Goal: Information Seeking & Learning: Learn about a topic

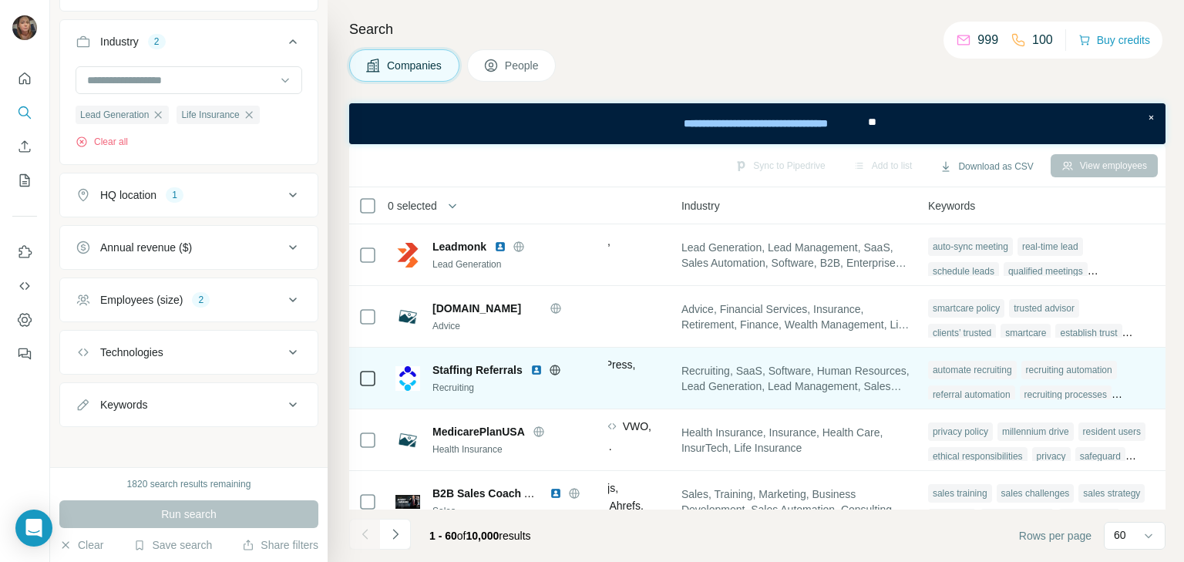
scroll to position [3422, 1041]
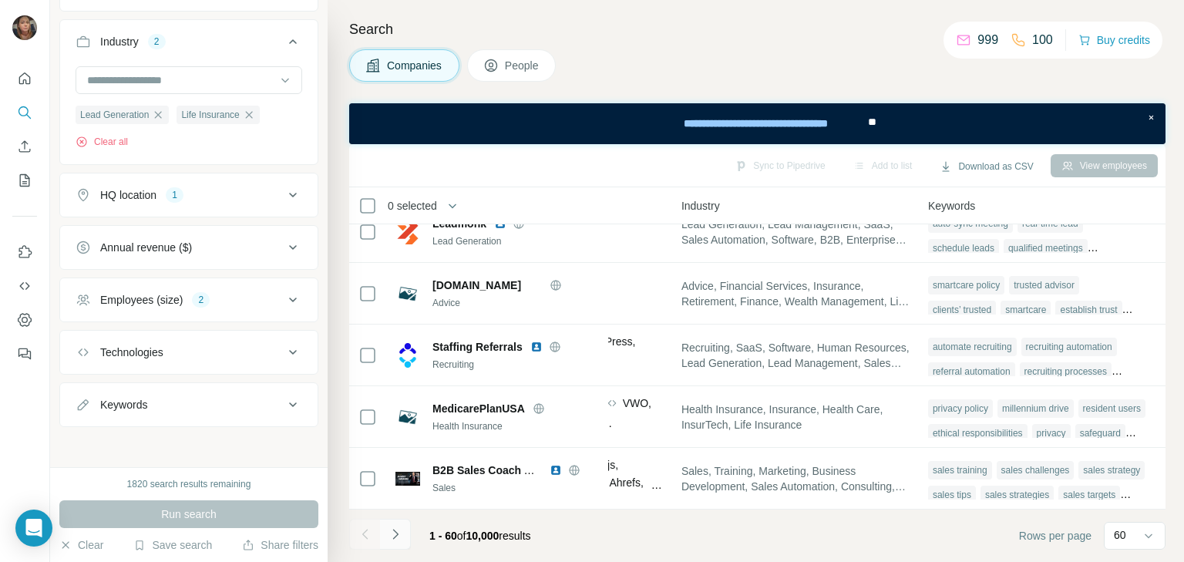
click at [394, 527] on icon "Navigate to next page" at bounding box center [395, 534] width 15 height 15
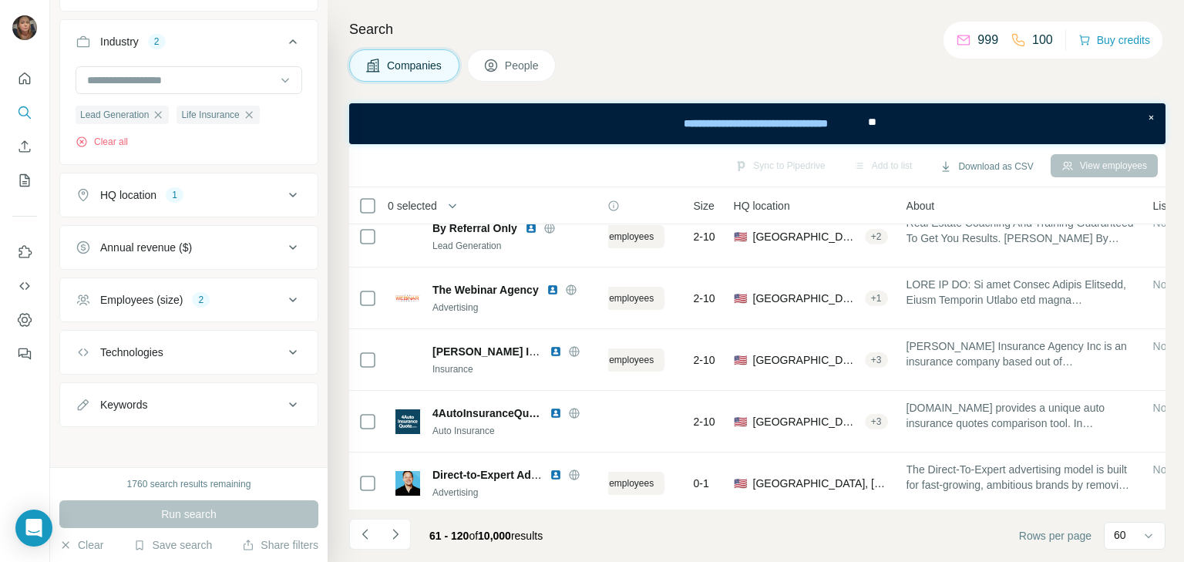
scroll to position [164, 68]
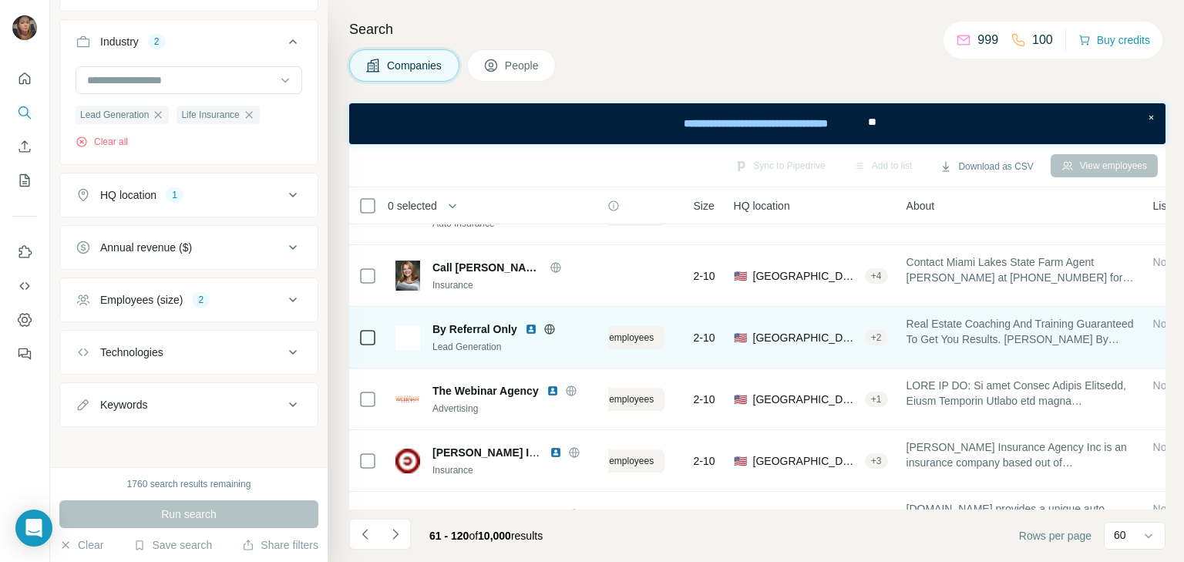
click at [548, 329] on icon at bounding box center [549, 329] width 10 height 1
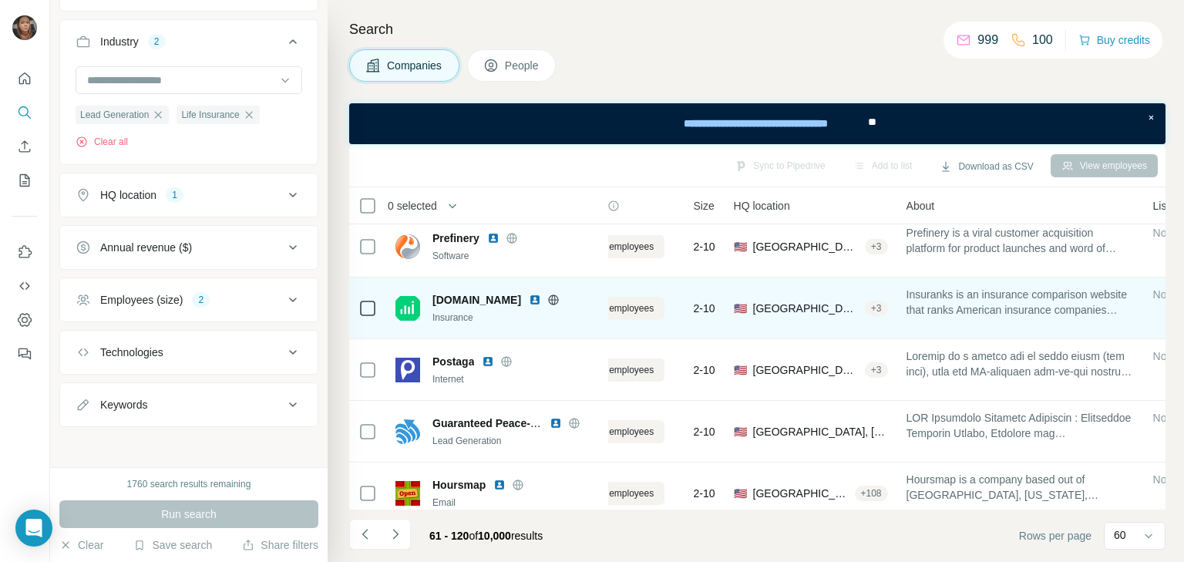
scroll to position [1213, 68]
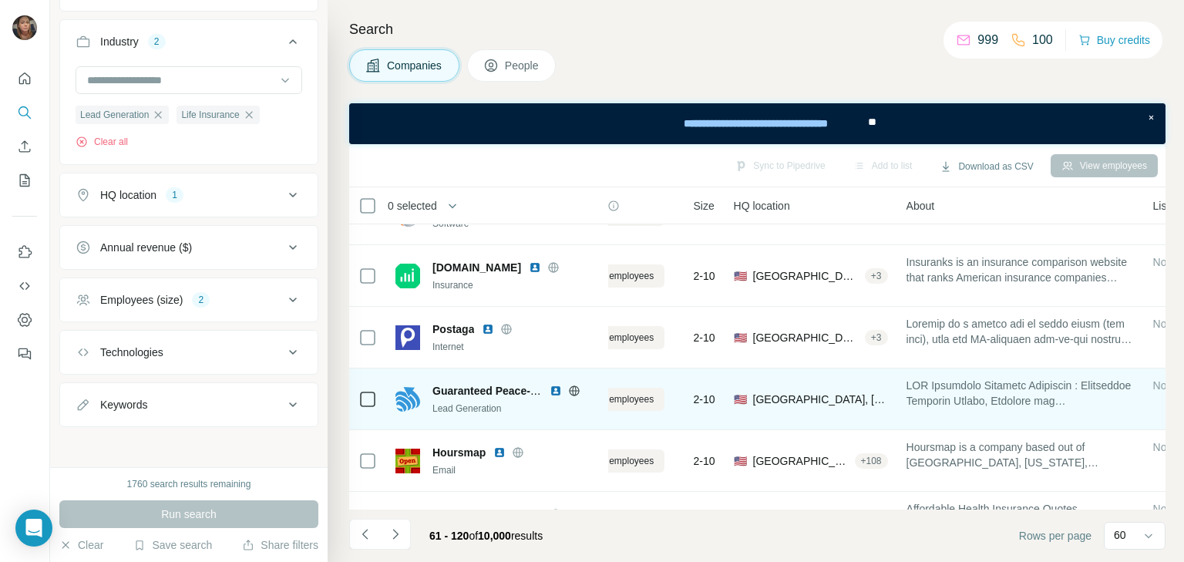
click at [575, 386] on icon at bounding box center [574, 391] width 4 height 10
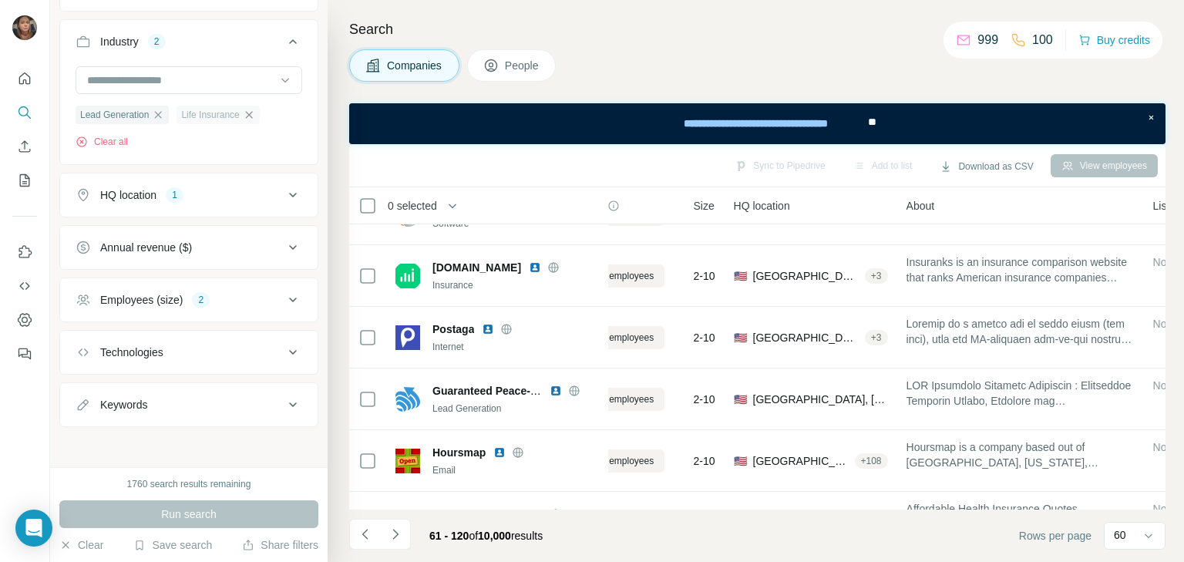
click at [255, 114] on icon "button" at bounding box center [249, 115] width 12 height 12
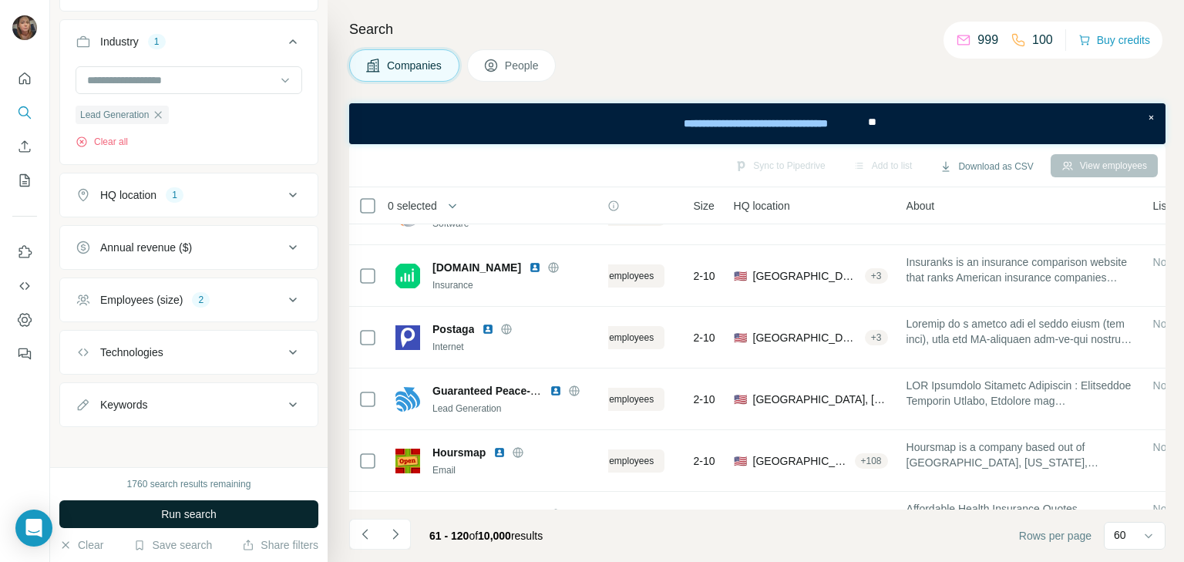
click at [163, 504] on button "Run search" at bounding box center [188, 514] width 259 height 28
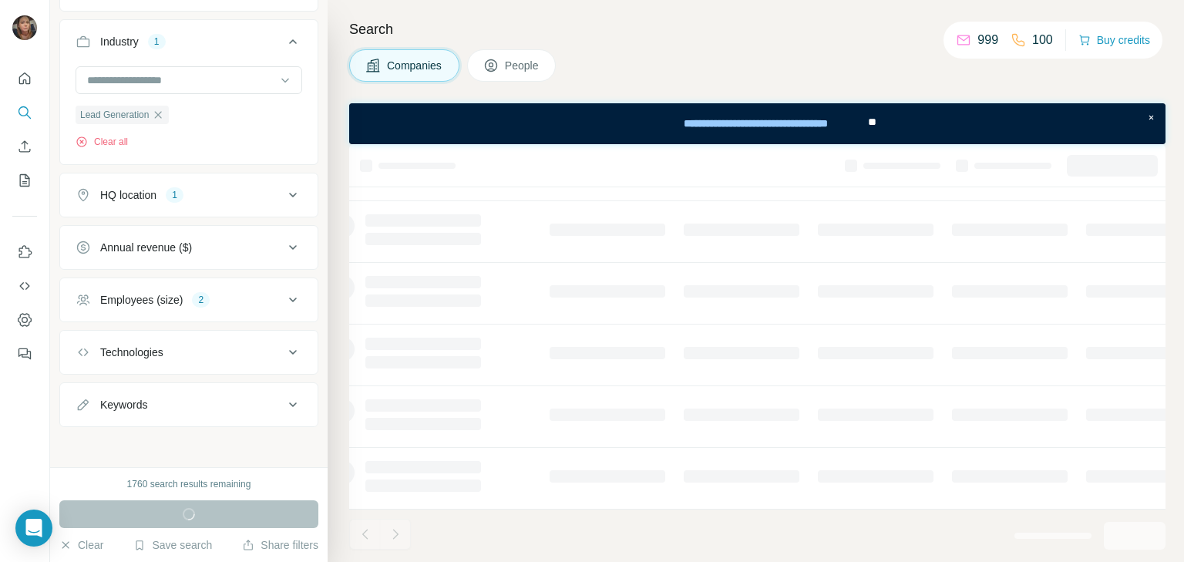
scroll to position [337, 68]
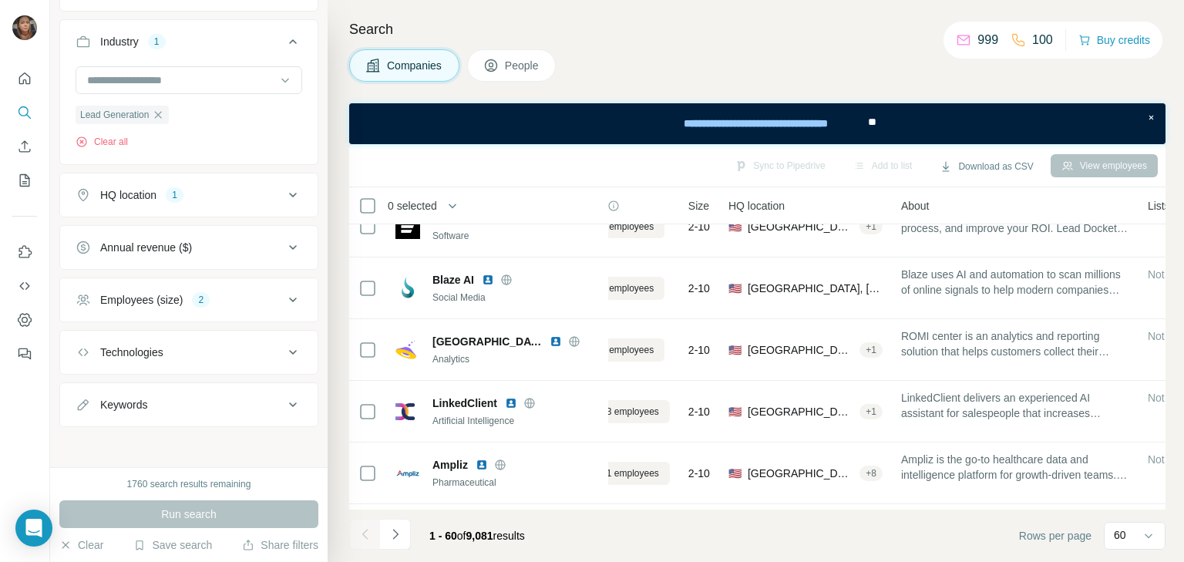
click at [289, 298] on icon at bounding box center [293, 300] width 8 height 5
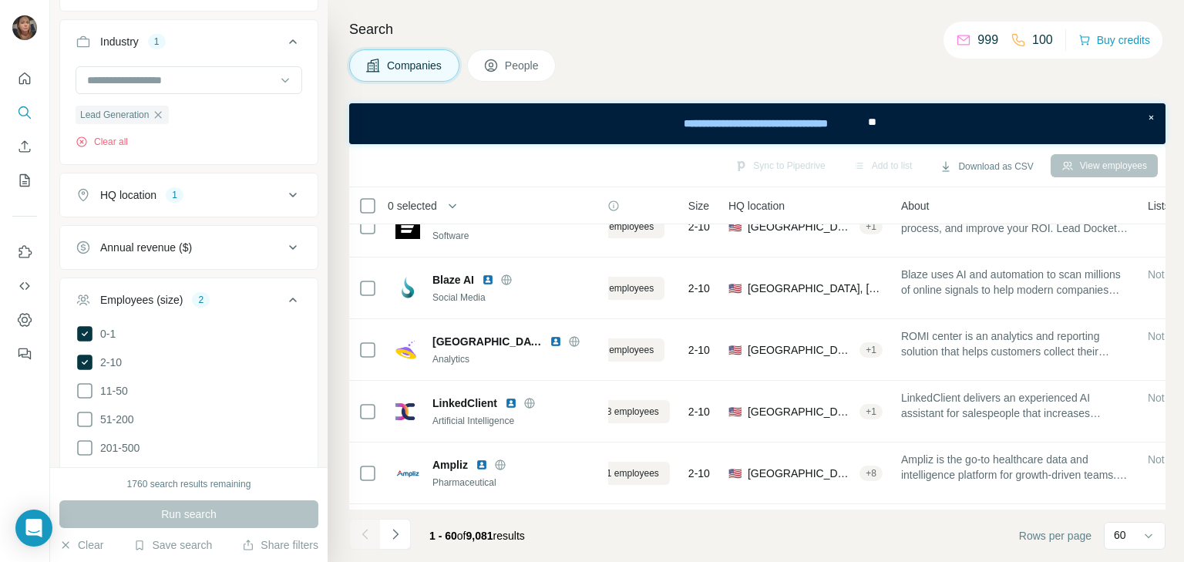
scroll to position [1213, 68]
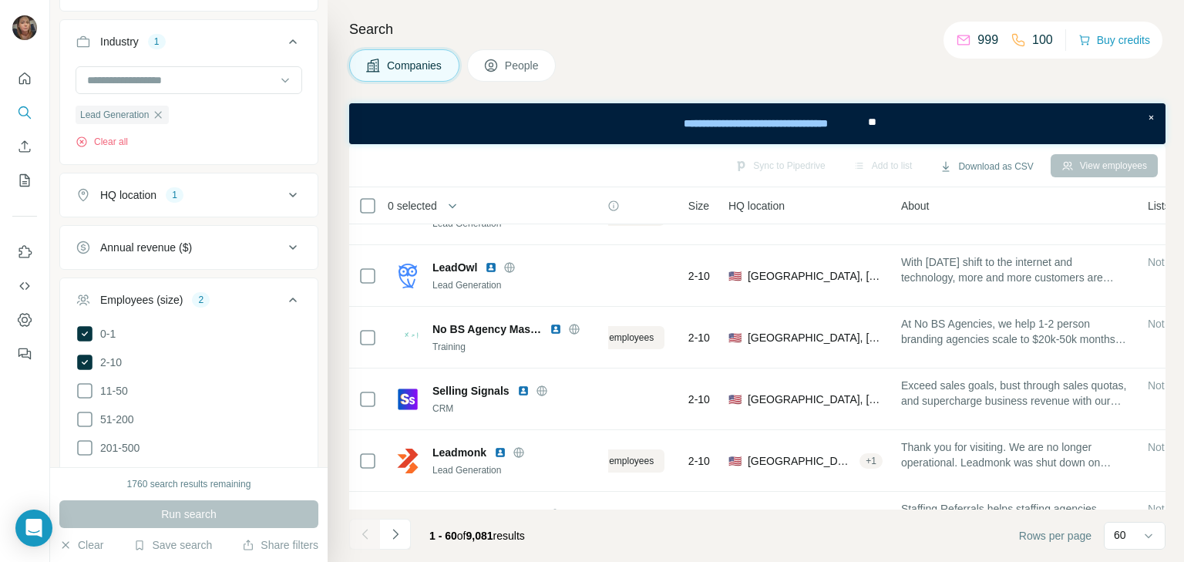
click at [86, 332] on icon at bounding box center [85, 334] width 6 height 5
click at [86, 360] on icon at bounding box center [85, 362] width 6 height 5
click at [234, 183] on button "HQ location 1" at bounding box center [189, 195] width 258 height 37
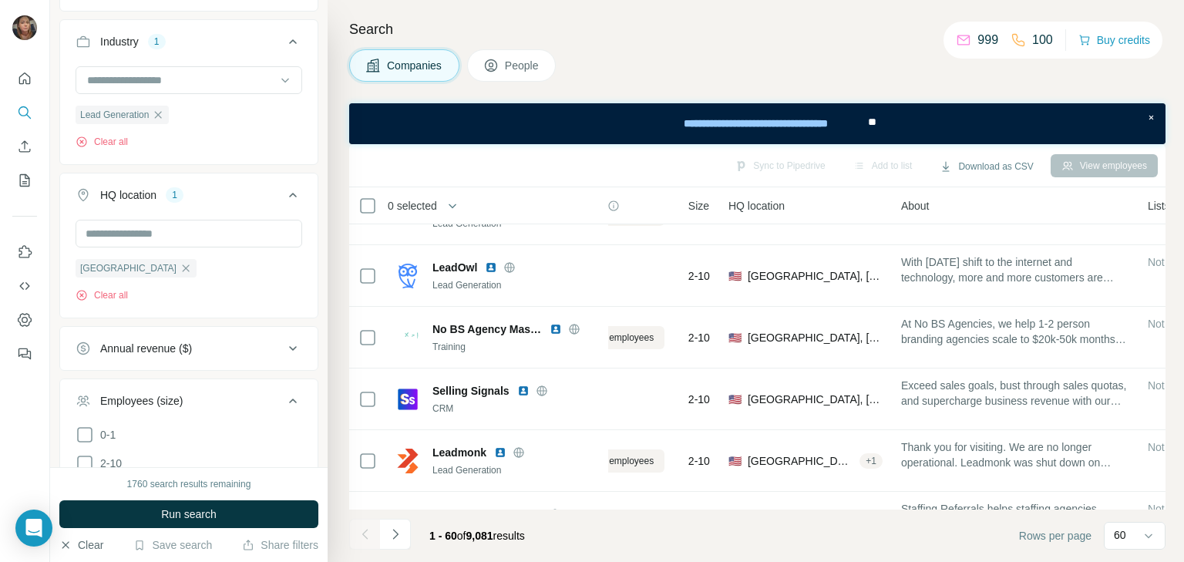
click at [103, 541] on button "Clear" at bounding box center [81, 544] width 44 height 15
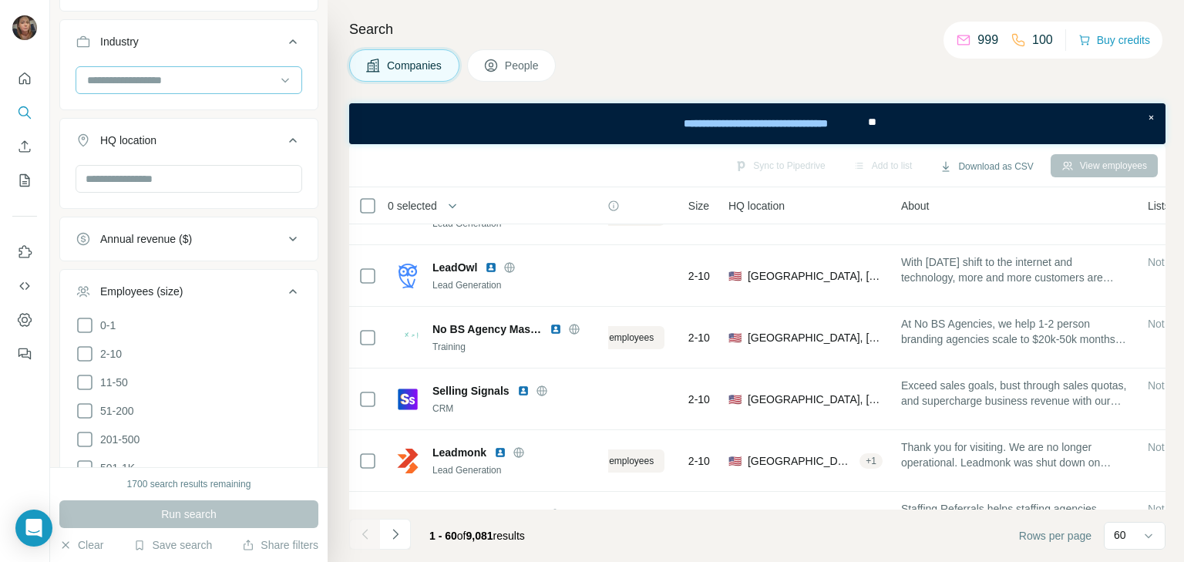
click at [162, 83] on input at bounding box center [181, 80] width 190 height 17
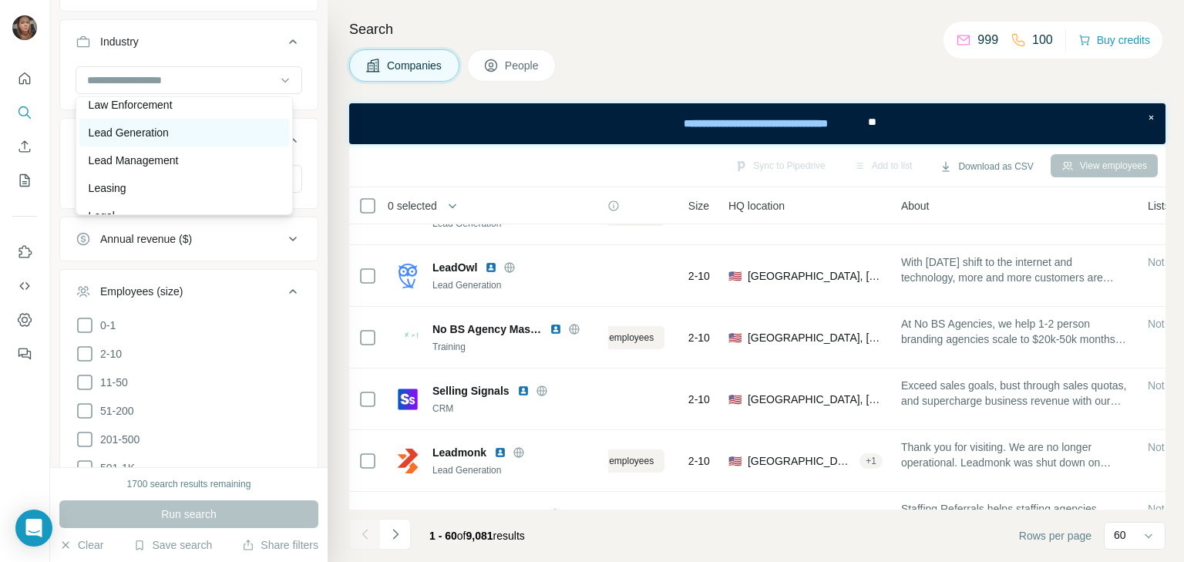
click at [133, 140] on p "Lead Generation" at bounding box center [129, 132] width 80 height 15
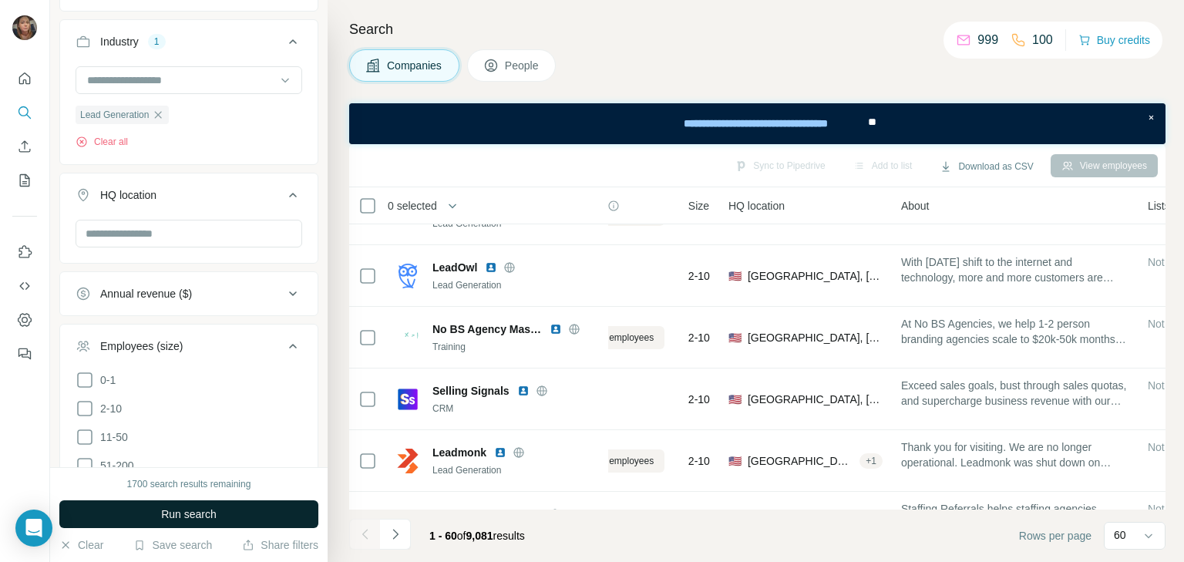
click at [161, 512] on span "Run search" at bounding box center [189, 514] width 56 height 15
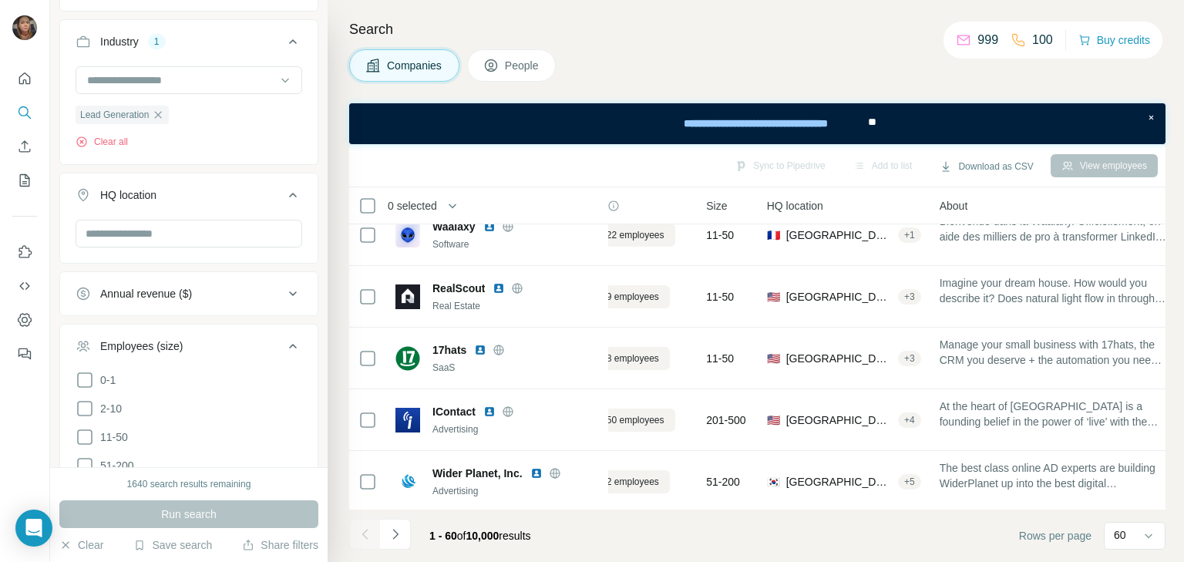
scroll to position [0, 68]
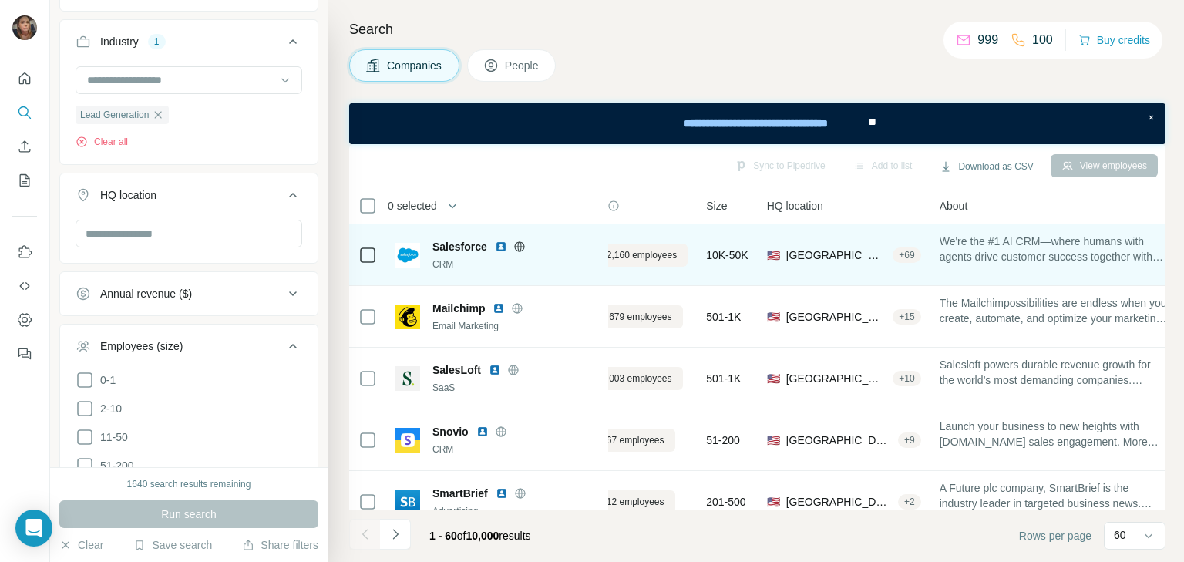
click at [522, 245] on icon at bounding box center [520, 247] width 12 height 12
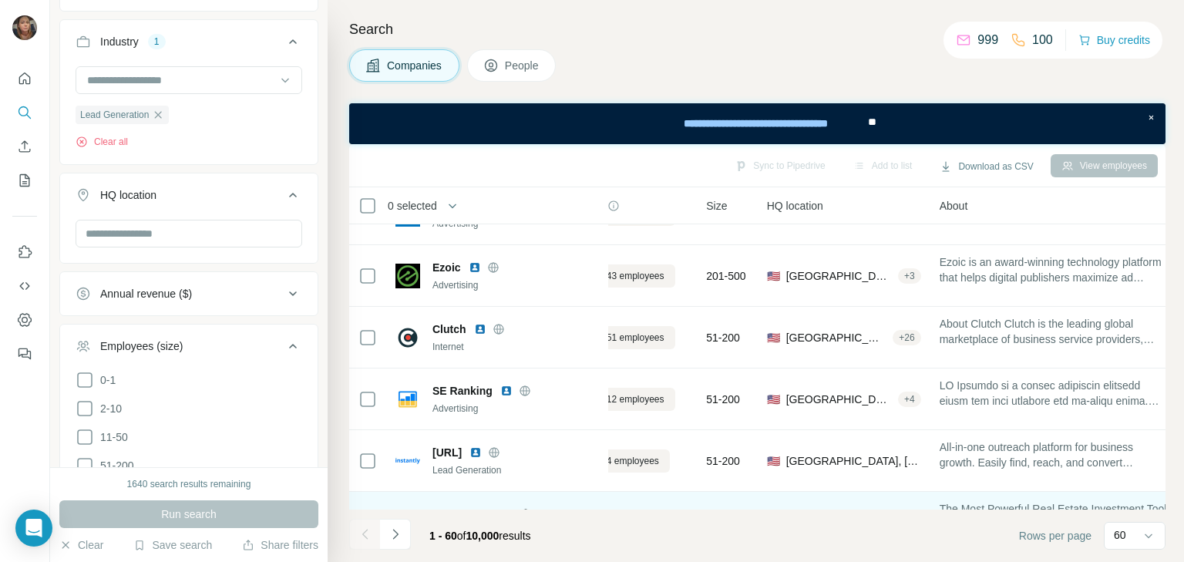
scroll to position [411, 68]
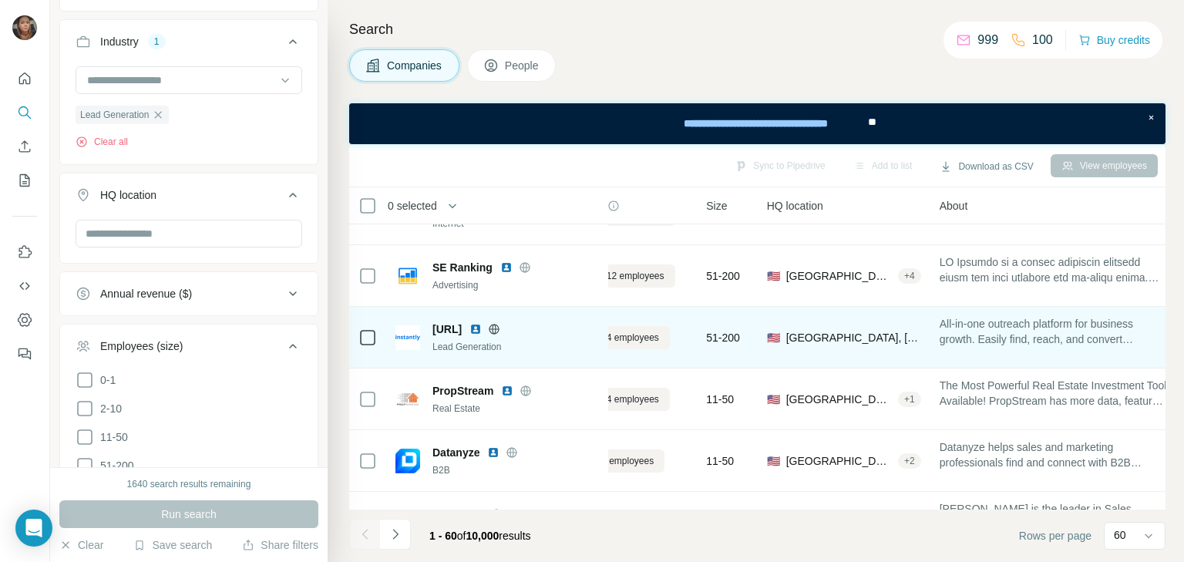
click at [500, 327] on icon at bounding box center [494, 329] width 12 height 12
